Goal: Task Accomplishment & Management: Use online tool/utility

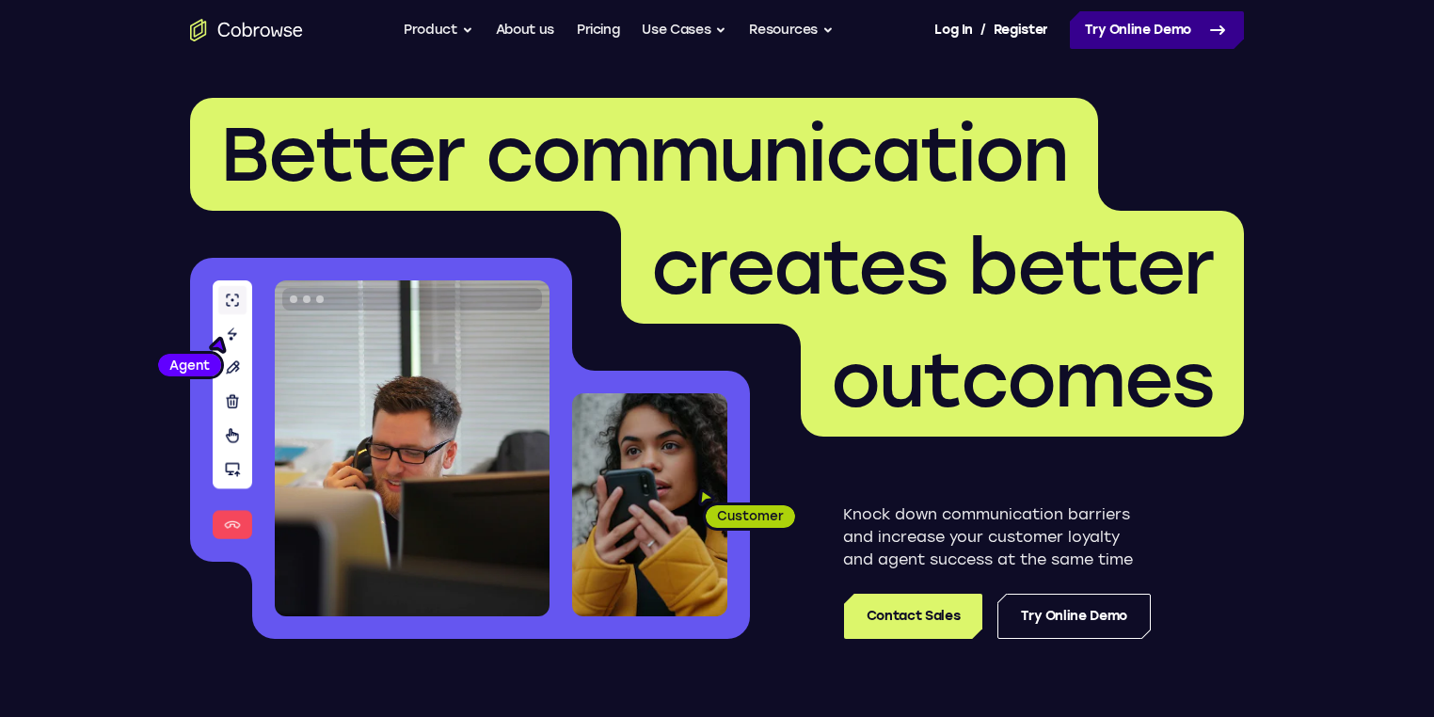
drag, startPoint x: 0, startPoint y: 0, endPoint x: 1129, endPoint y: 34, distance: 1129.7
click at [1129, 34] on link "Try Online Demo" at bounding box center [1157, 30] width 174 height 38
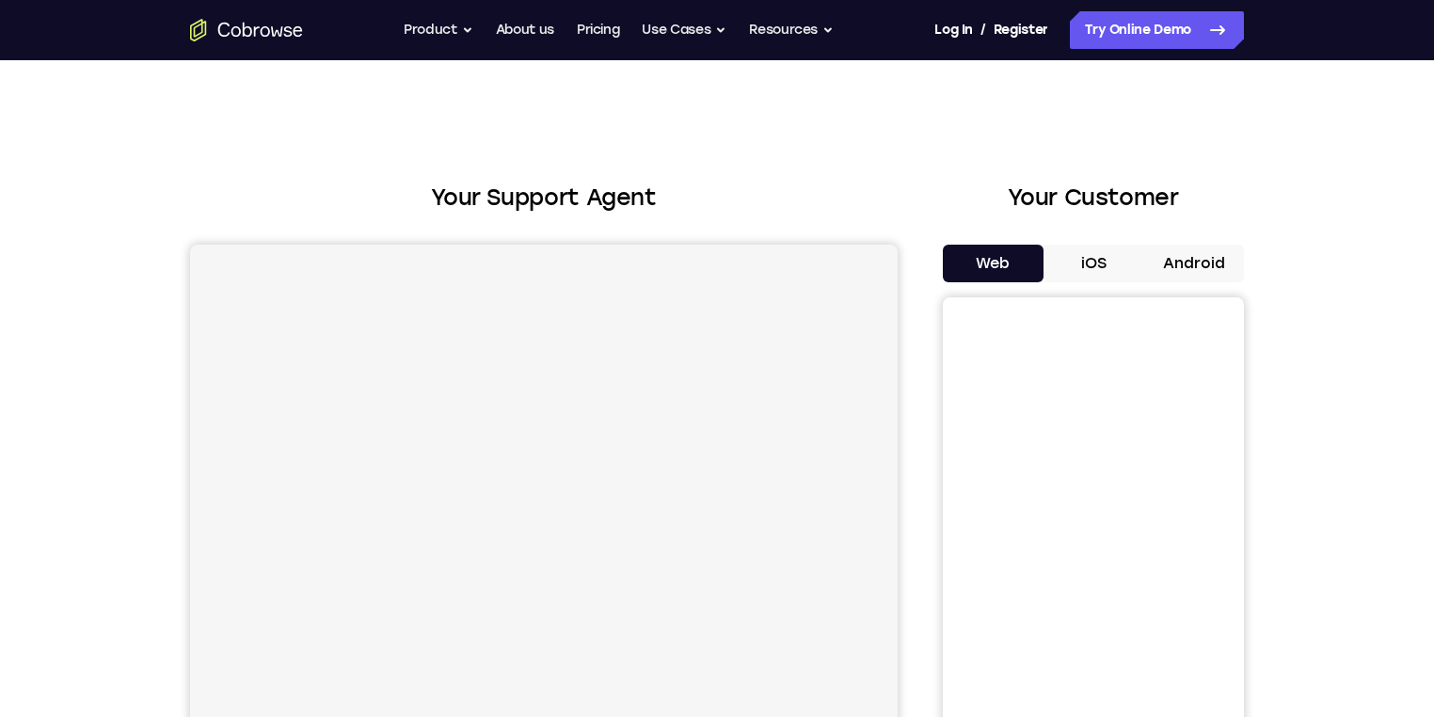
click at [1235, 258] on button "Android" at bounding box center [1193, 264] width 101 height 38
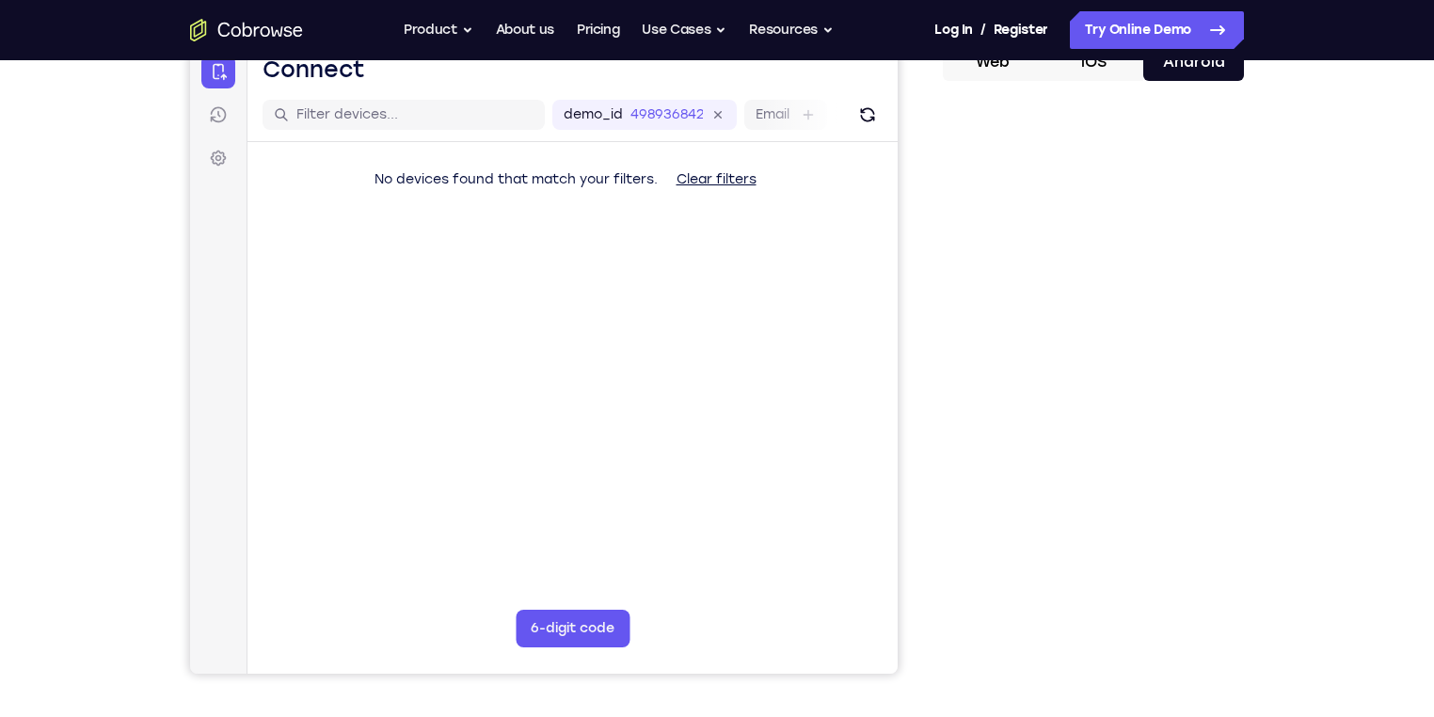
scroll to position [226, 0]
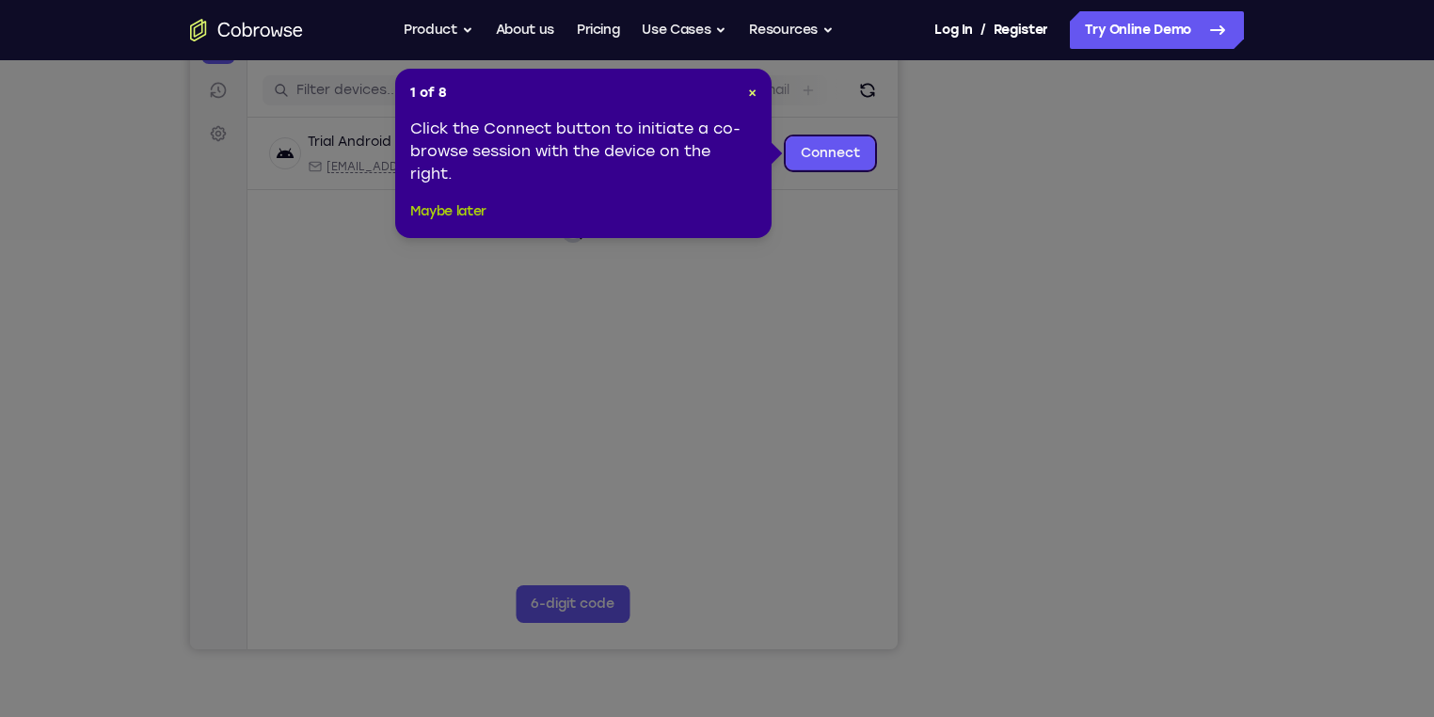
click at [475, 211] on button "Maybe later" at bounding box center [448, 211] width 76 height 23
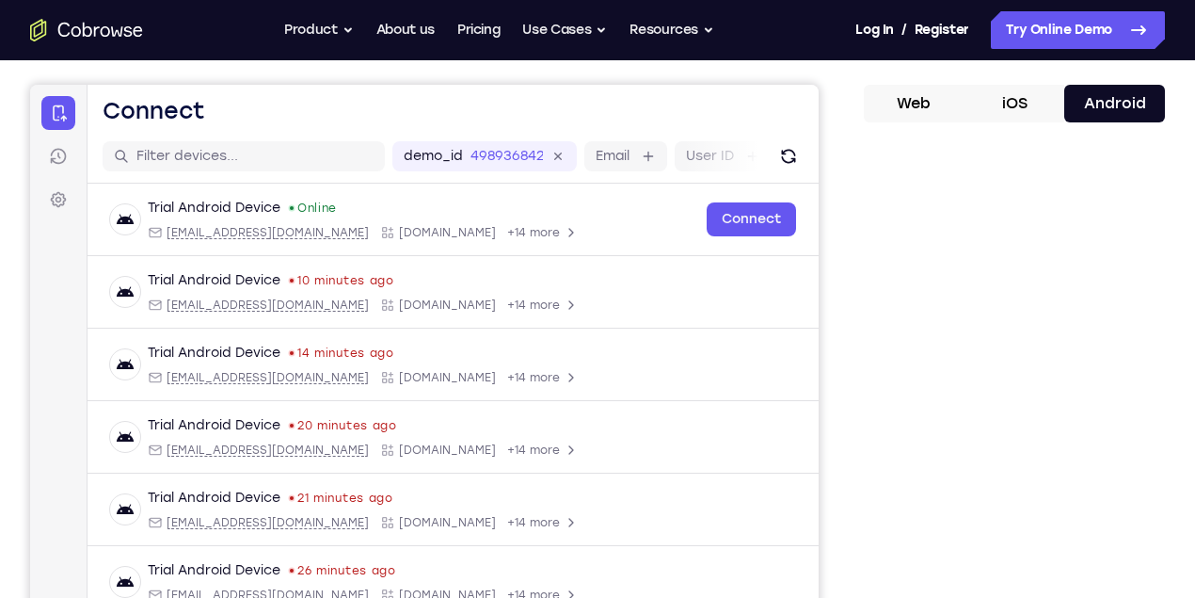
scroll to position [151, 0]
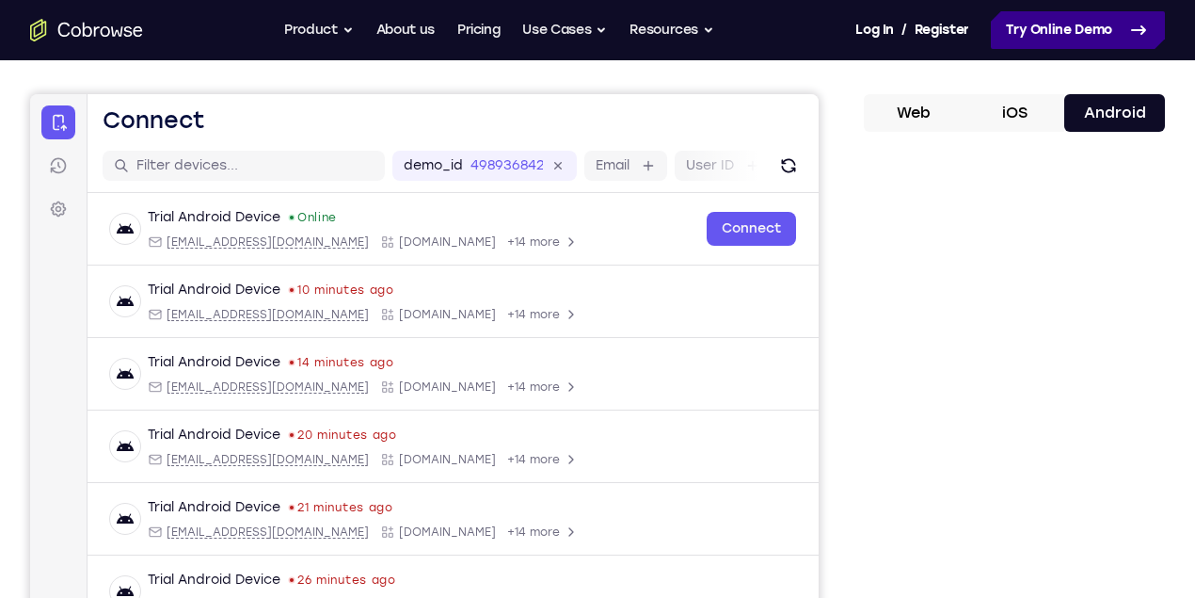
click at [1041, 43] on link "Try Online Demo" at bounding box center [1078, 30] width 174 height 38
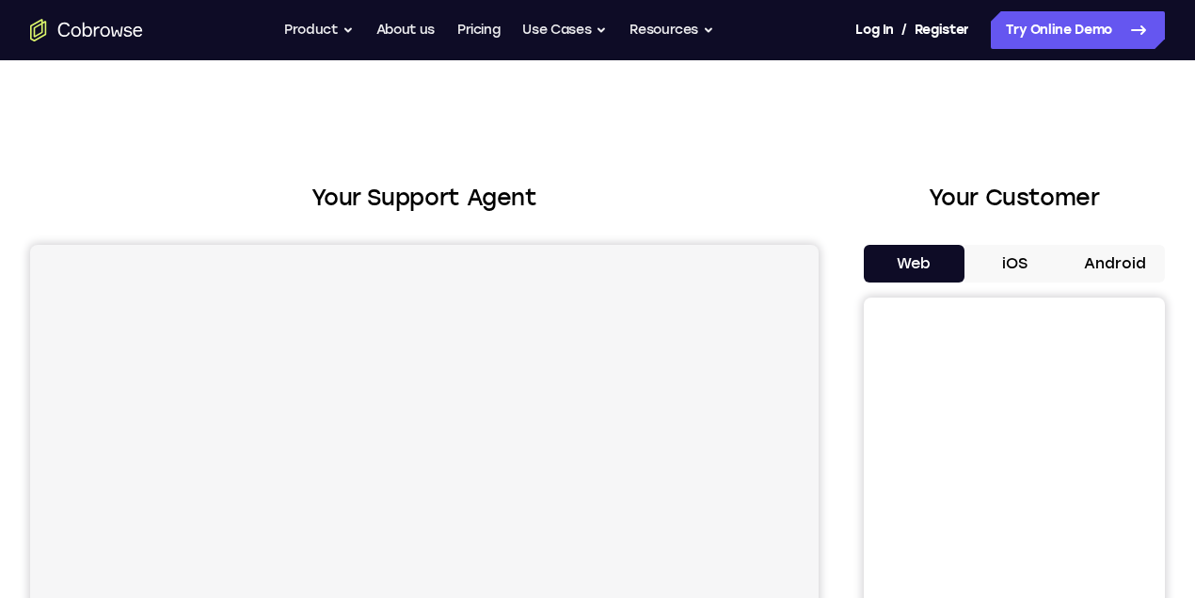
click at [1064, 273] on button "Android" at bounding box center [1114, 264] width 101 height 38
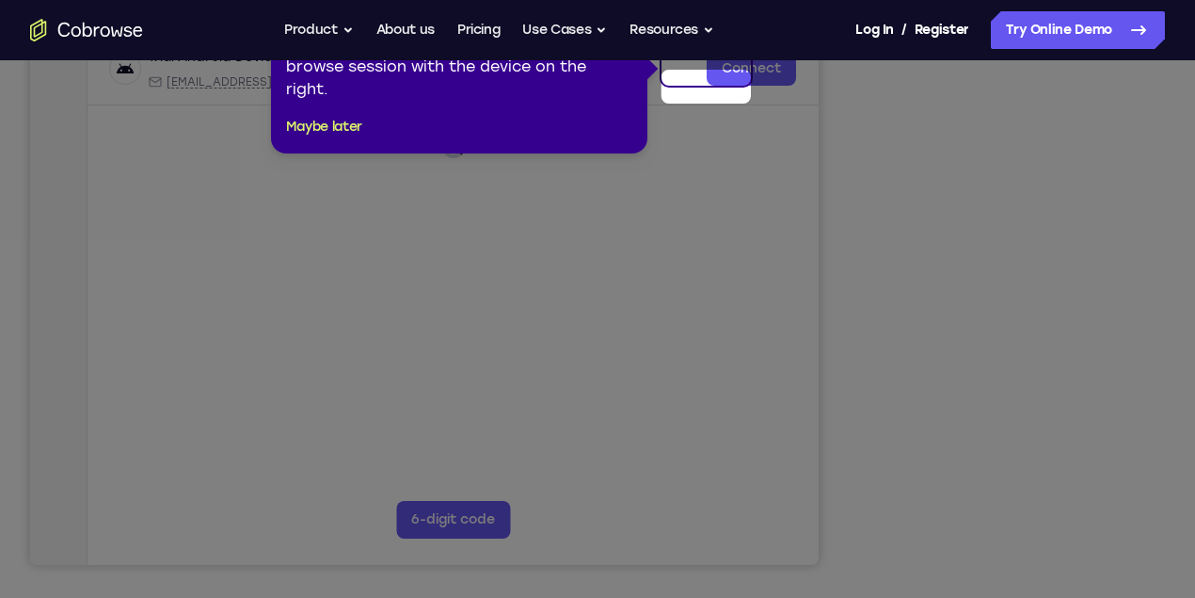
scroll to position [313, 0]
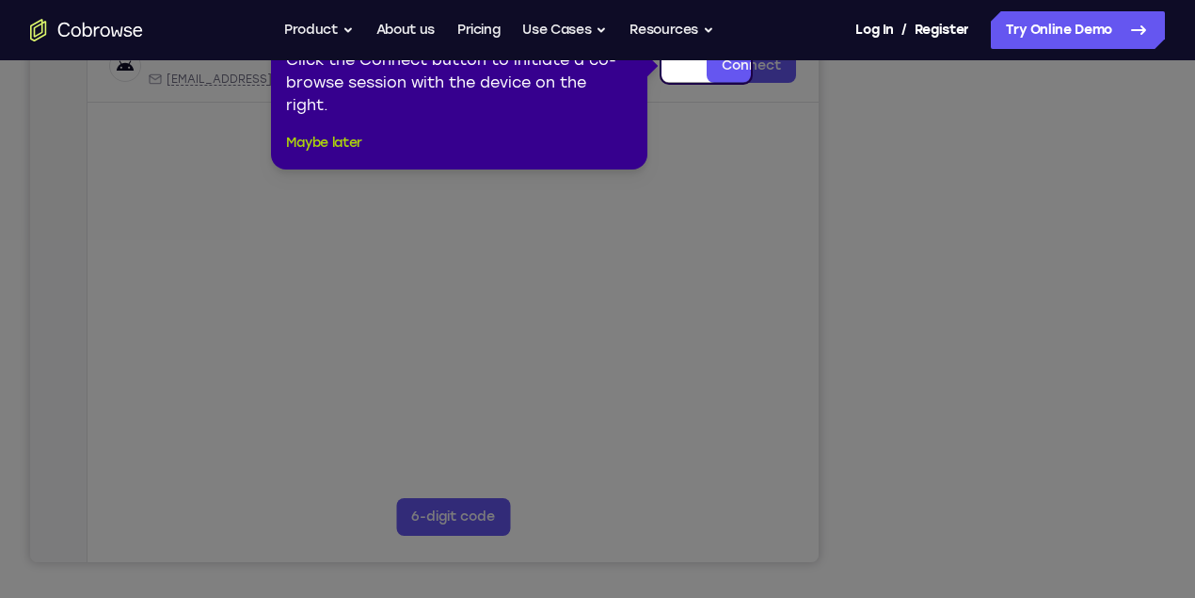
click at [336, 137] on button "Maybe later" at bounding box center [324, 143] width 76 height 23
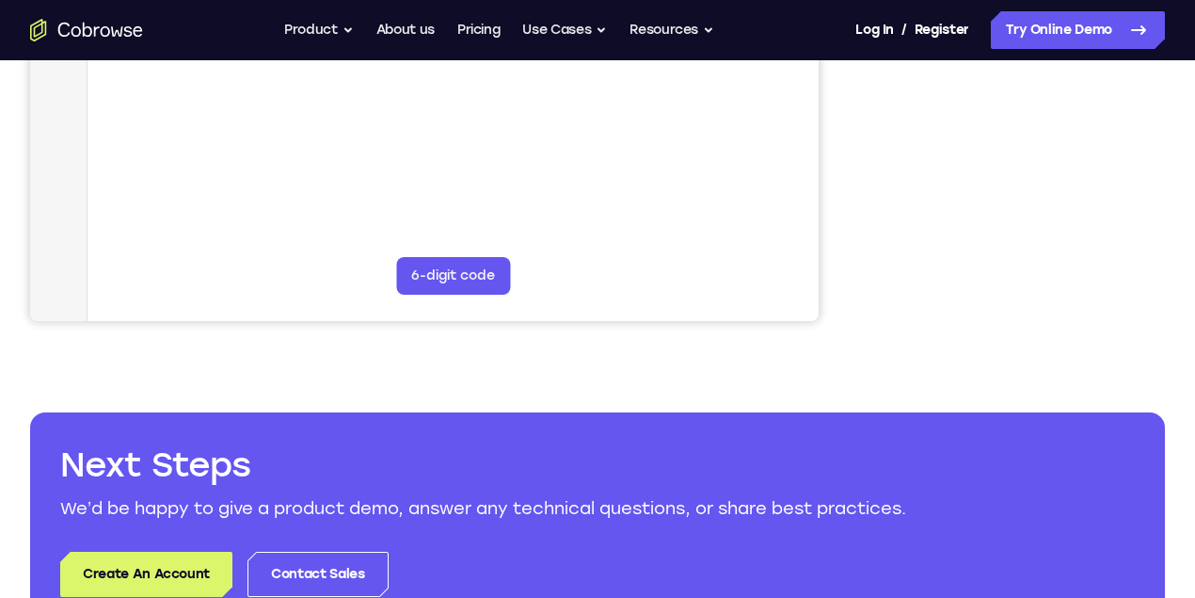
scroll to position [250, 0]
